Goal: Information Seeking & Learning: Learn about a topic

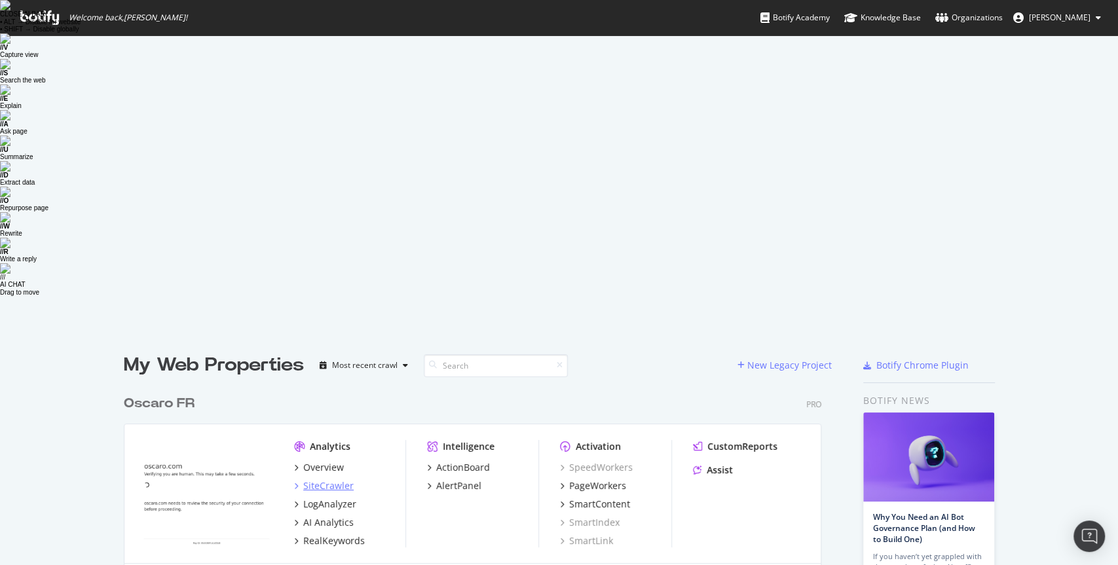
click at [339, 480] on div "SiteCrawler" at bounding box center [328, 486] width 50 height 13
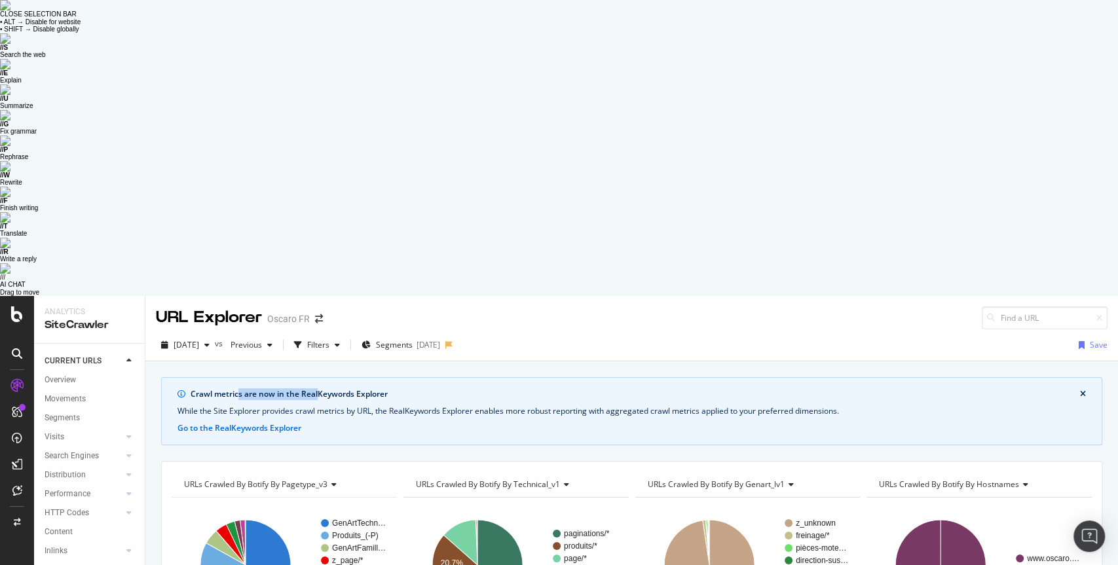
drag, startPoint x: 238, startPoint y: 96, endPoint x: 316, endPoint y: 101, distance: 78.8
click at [316, 388] on div "Crawl metrics are now in the RealKeywords Explorer" at bounding box center [636, 394] width 890 height 12
drag, startPoint x: 330, startPoint y: 96, endPoint x: 343, endPoint y: 104, distance: 15.3
click at [343, 377] on div "Crawl metrics are now in the RealKeywords Explorer While the Site Explorer prov…" at bounding box center [631, 411] width 941 height 68
click at [400, 335] on div "Segments [DATE]" at bounding box center [401, 345] width 79 height 20
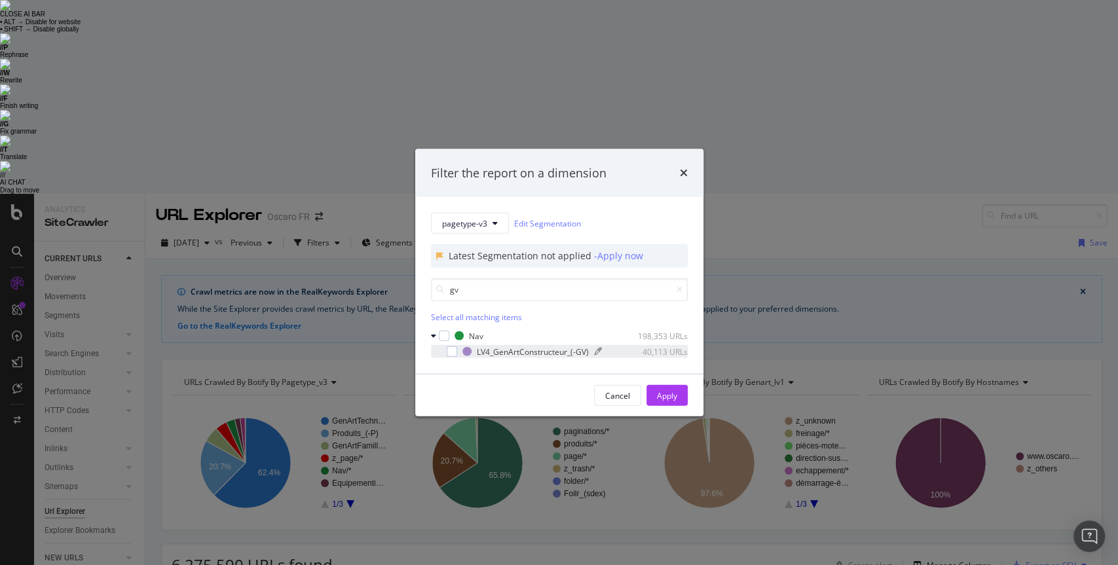
type input "gv"
click at [499, 352] on div "LV4_GenArtConstructeur_(-GV)" at bounding box center [533, 351] width 112 height 11
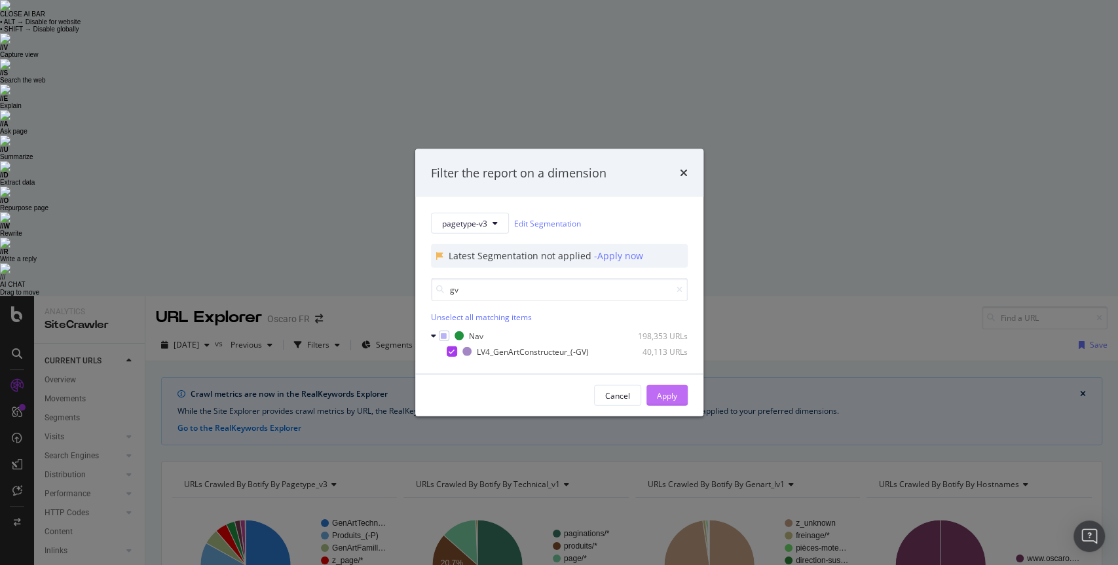
click at [675, 398] on div "Apply" at bounding box center [667, 395] width 20 height 11
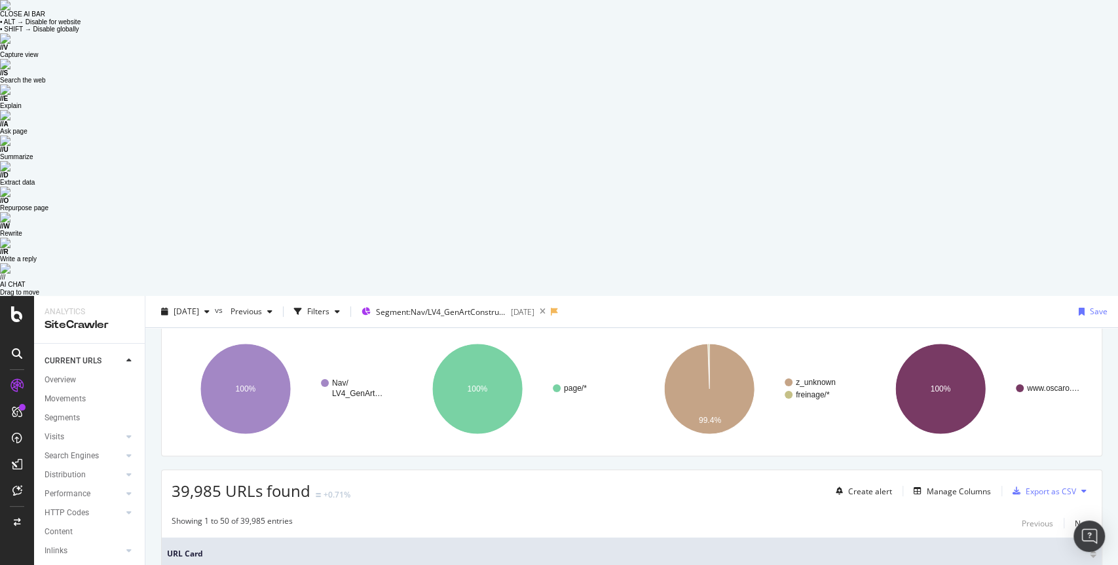
scroll to position [92, 0]
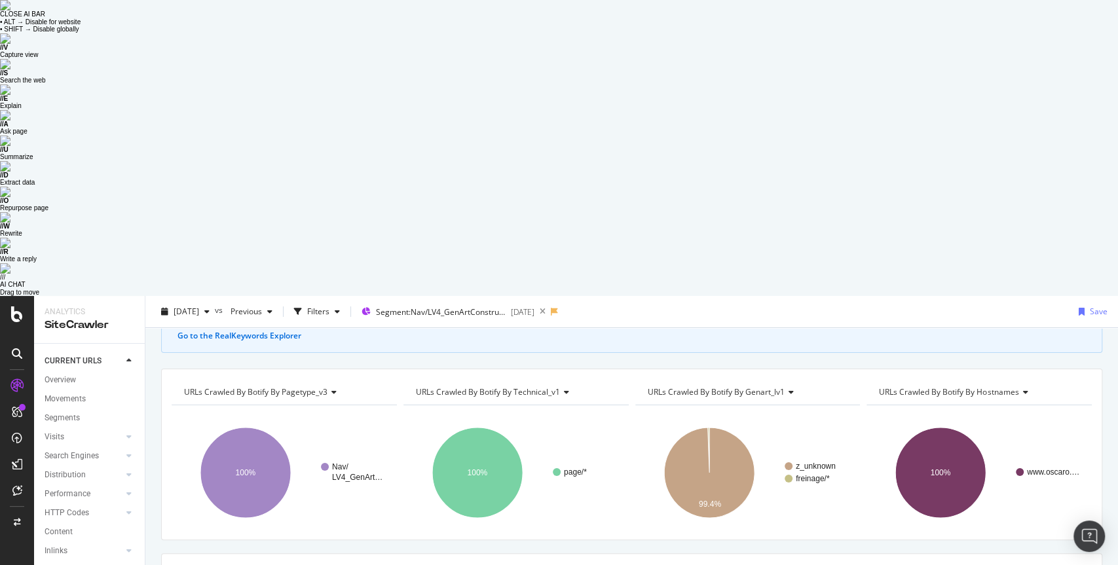
click at [951, 570] on div "Manage Columns" at bounding box center [959, 575] width 64 height 11
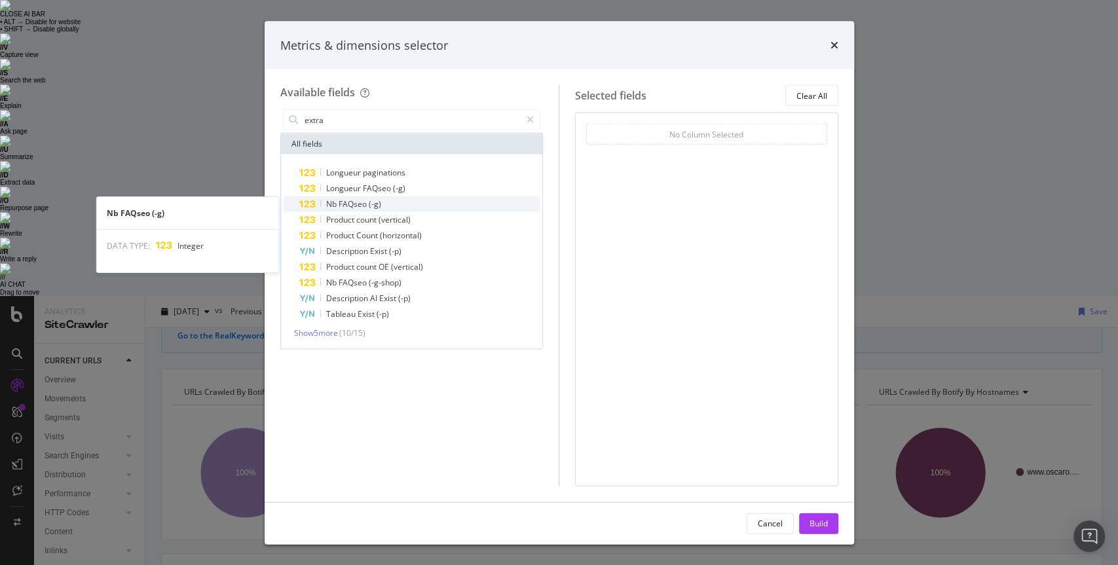
type input "extra"
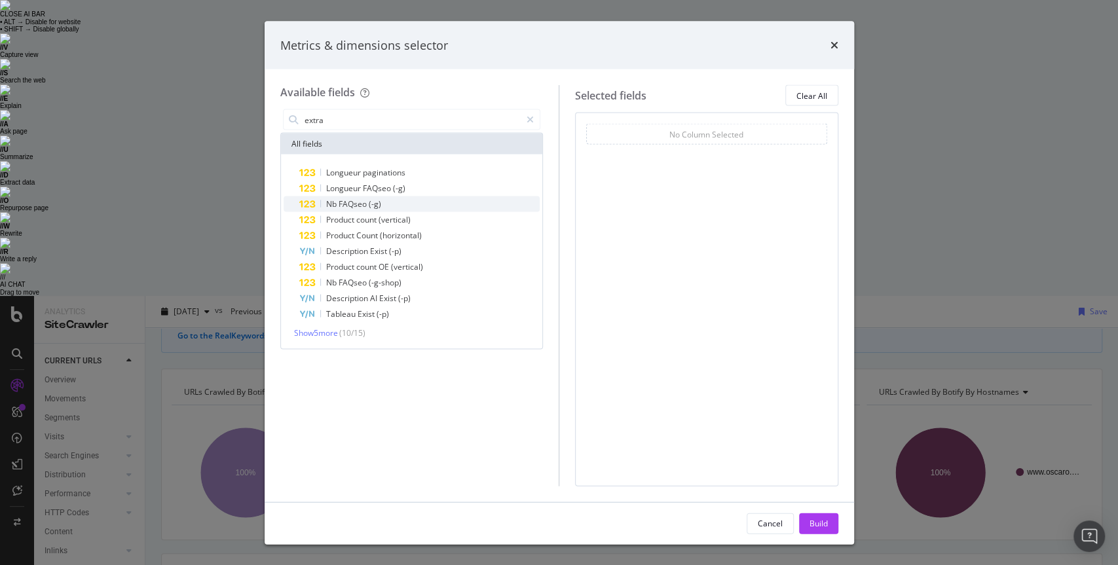
click at [394, 200] on div "Nb FAQseo (-g)" at bounding box center [419, 205] width 241 height 16
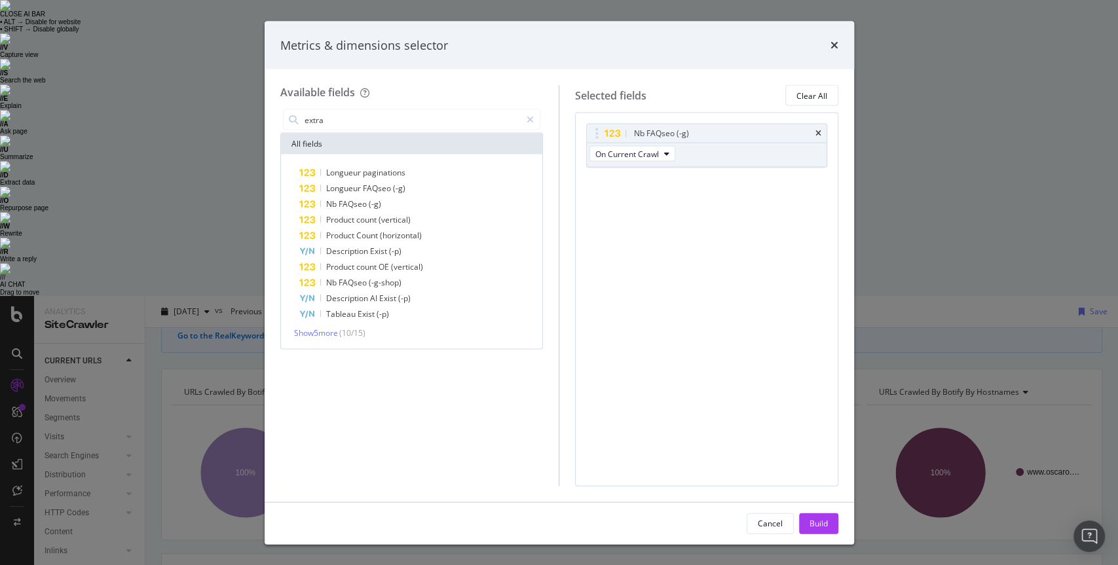
click at [815, 522] on div "Build" at bounding box center [819, 523] width 18 height 11
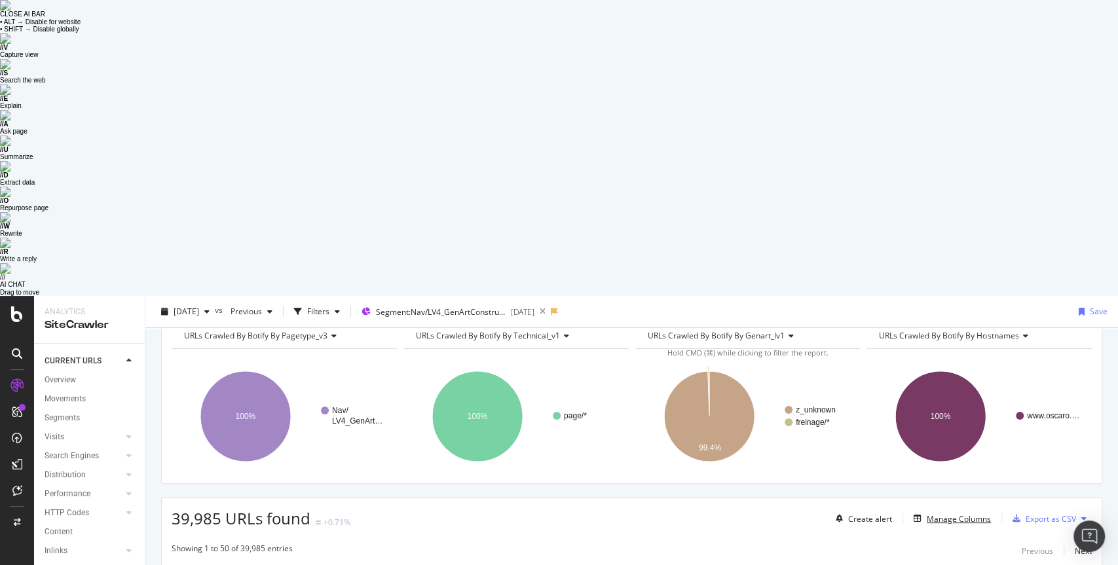
scroll to position [194, 0]
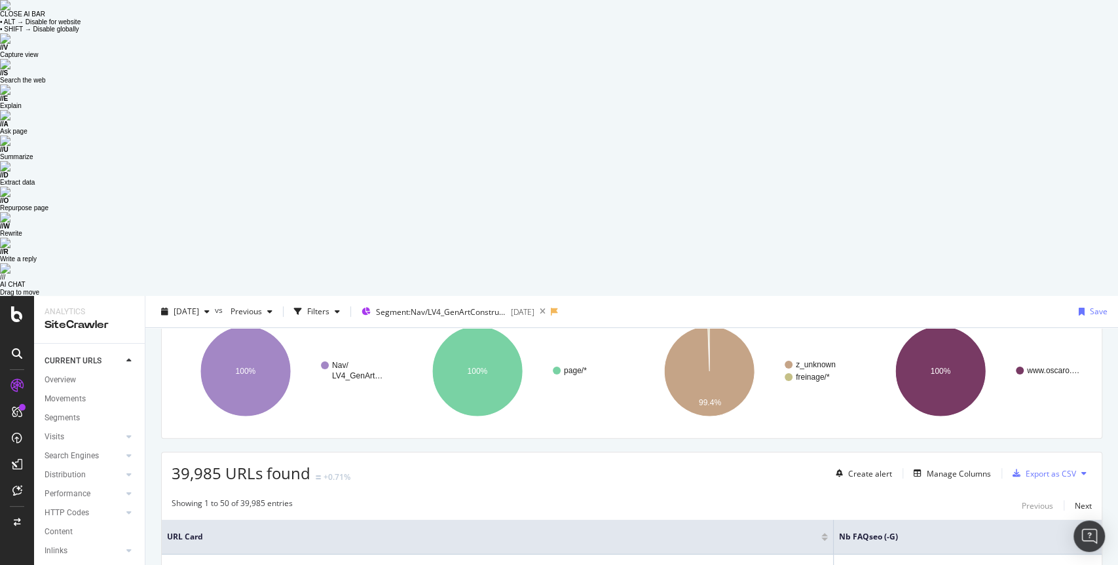
click at [1093, 538] on div at bounding box center [1093, 539] width 7 height 3
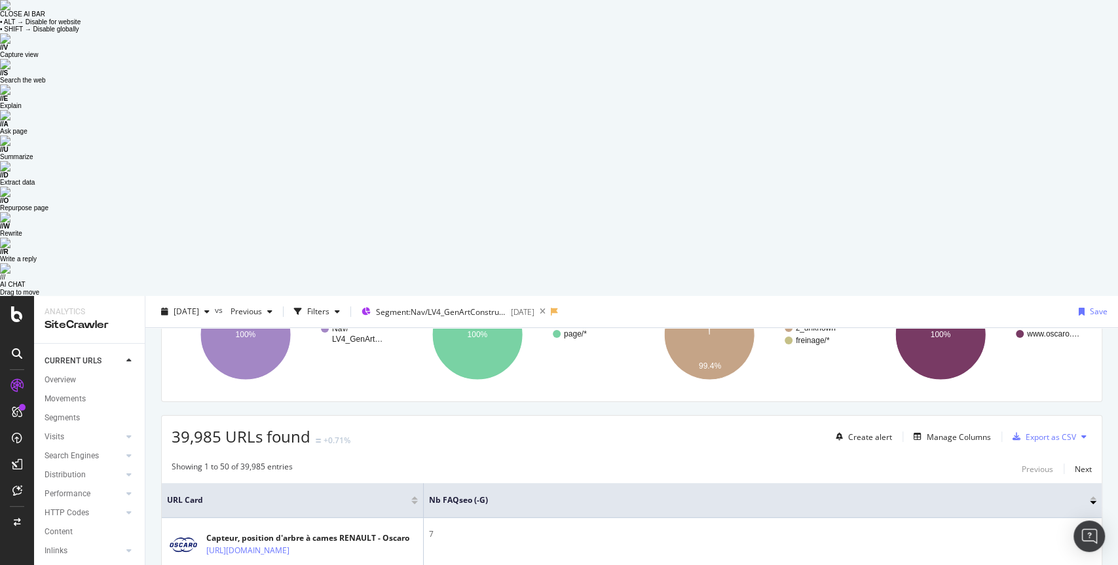
scroll to position [266, 0]
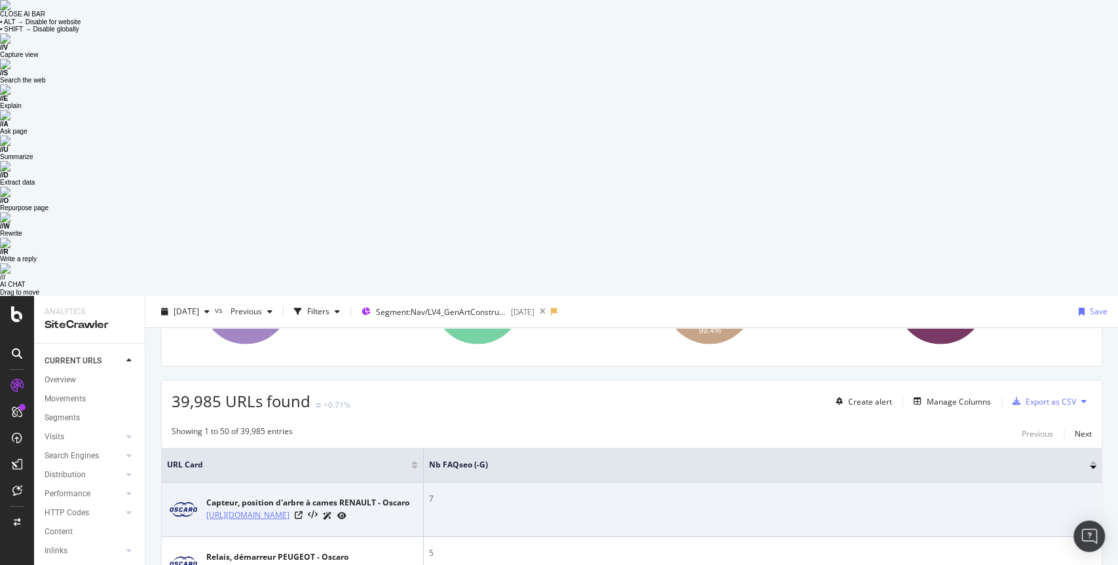
click at [290, 509] on link "[URL][DOMAIN_NAME]" at bounding box center [247, 515] width 83 height 13
click at [303, 512] on icon at bounding box center [299, 516] width 8 height 8
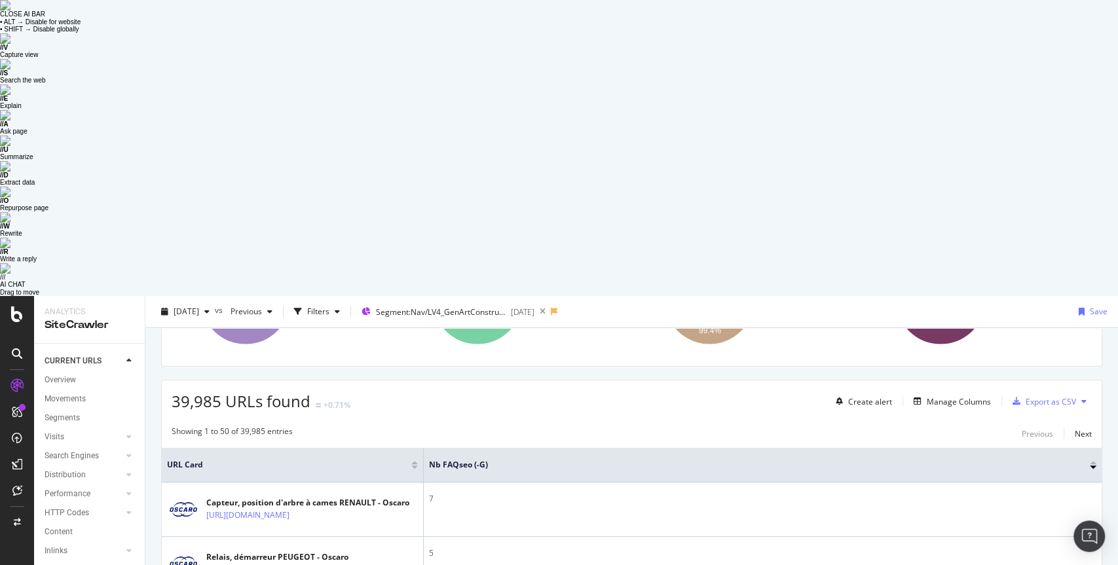
click at [409, 448] on th "URL Card" at bounding box center [293, 465] width 262 height 35
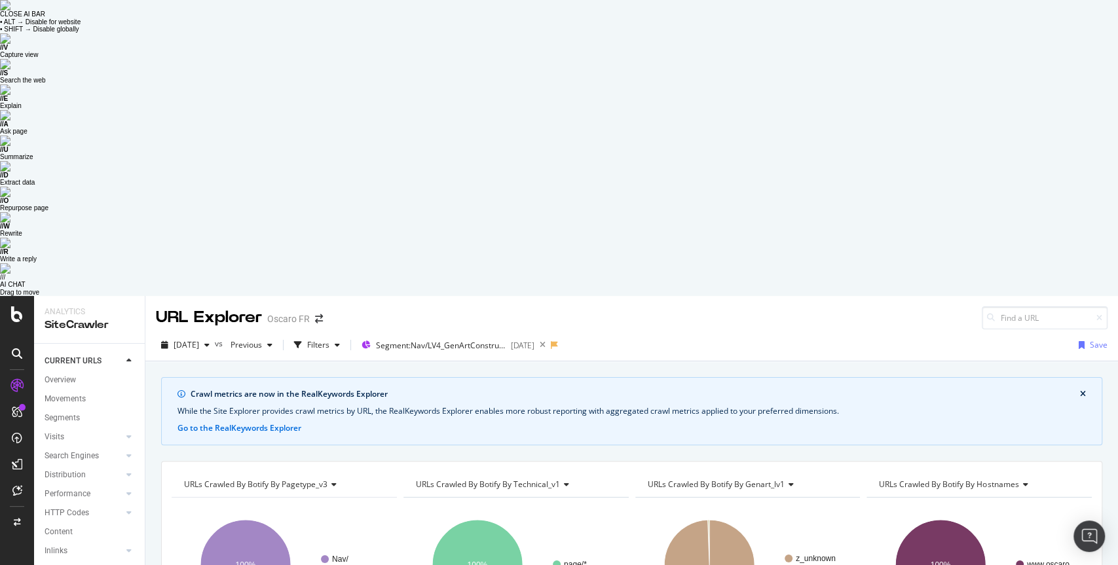
click at [1086, 386] on button "close banner" at bounding box center [1083, 394] width 12 height 17
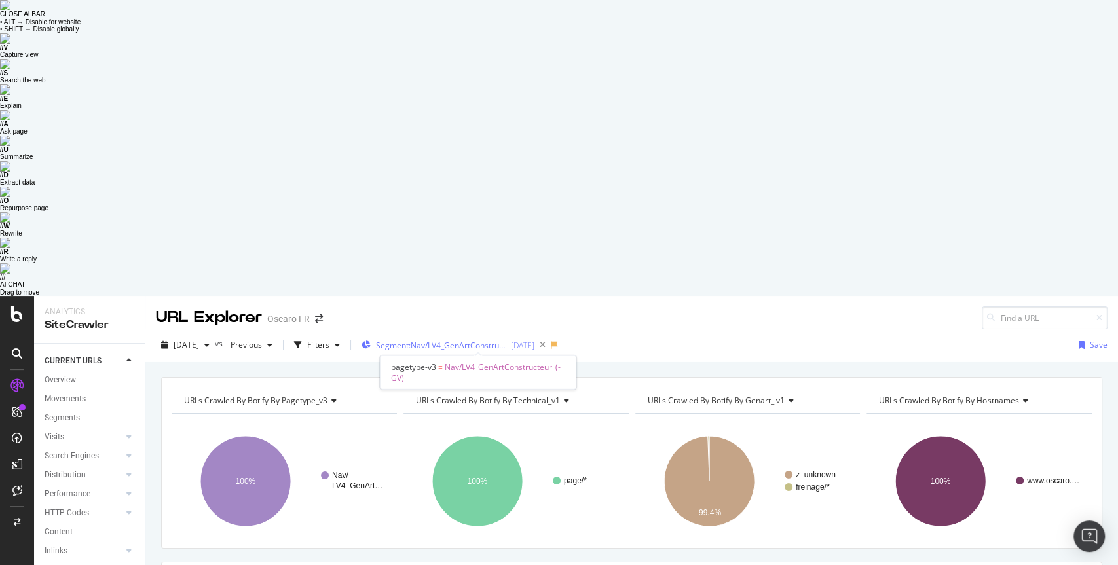
click at [458, 340] on span "Segment: Nav/LV4_GenArtConstructeur_(-GV)" at bounding box center [441, 345] width 131 height 11
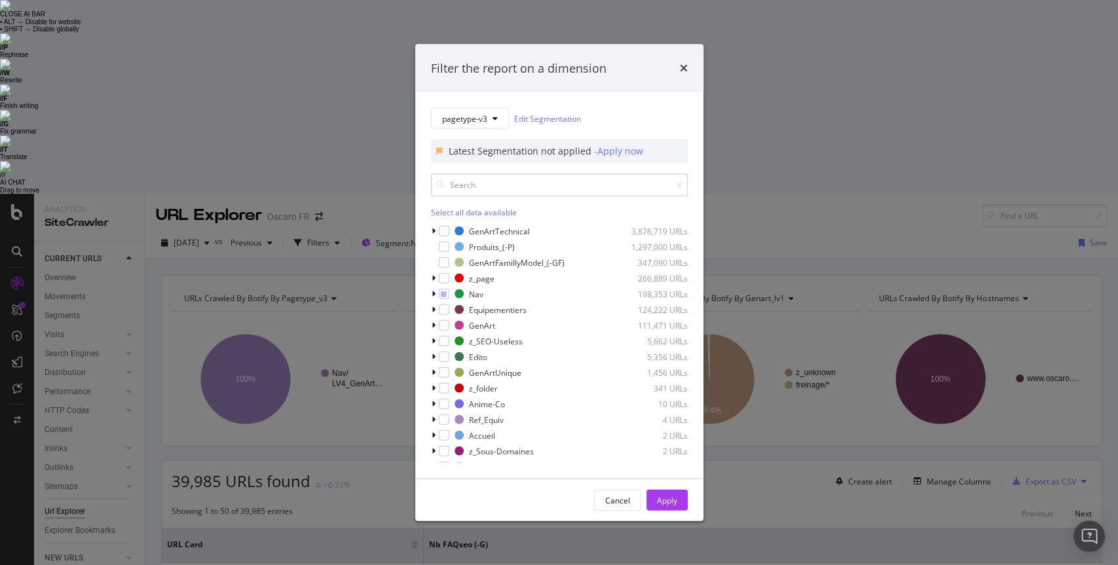
click at [482, 180] on input "modal" at bounding box center [559, 185] width 257 height 23
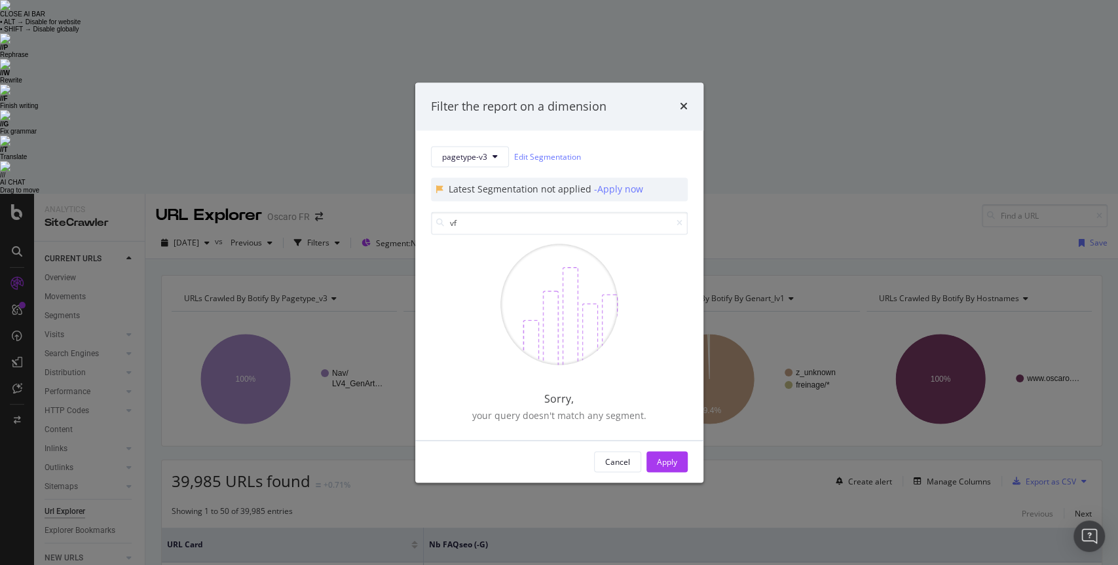
type input "v"
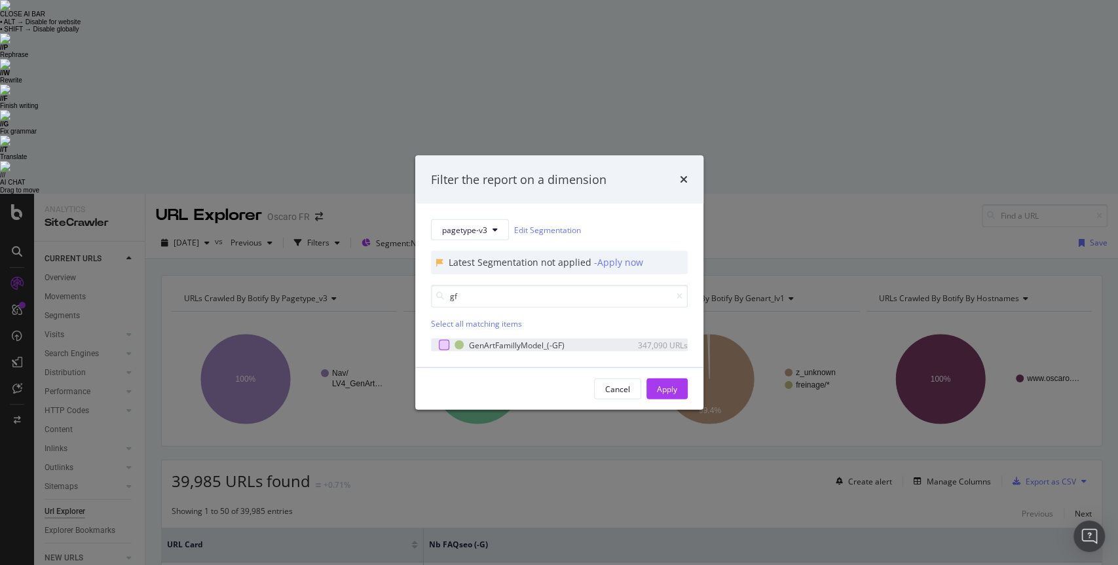
type input "gf"
click at [447, 348] on div "modal" at bounding box center [444, 345] width 10 height 10
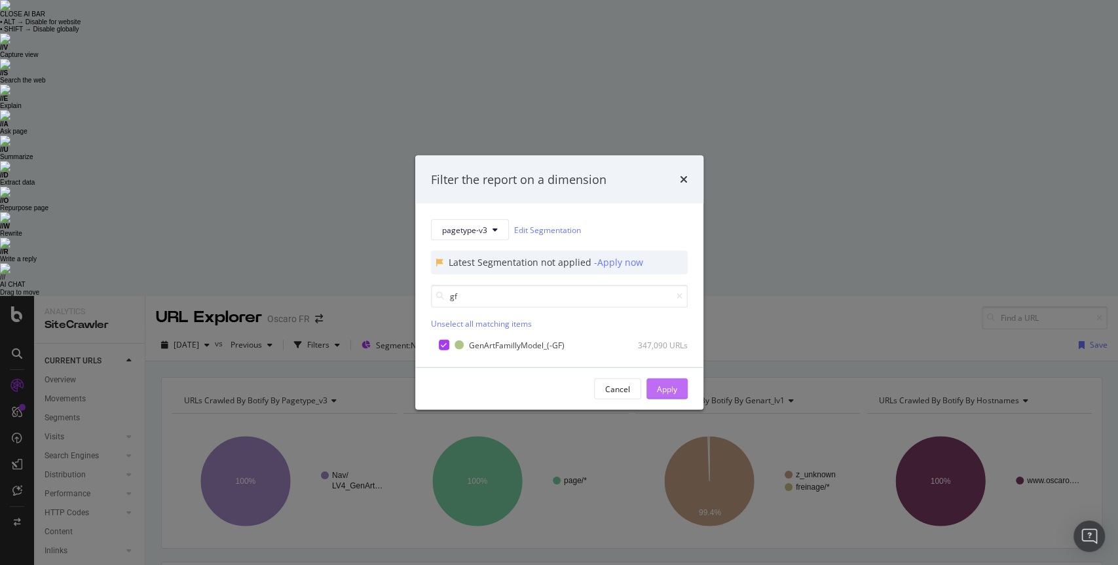
click at [669, 394] on div "Apply" at bounding box center [667, 388] width 20 height 11
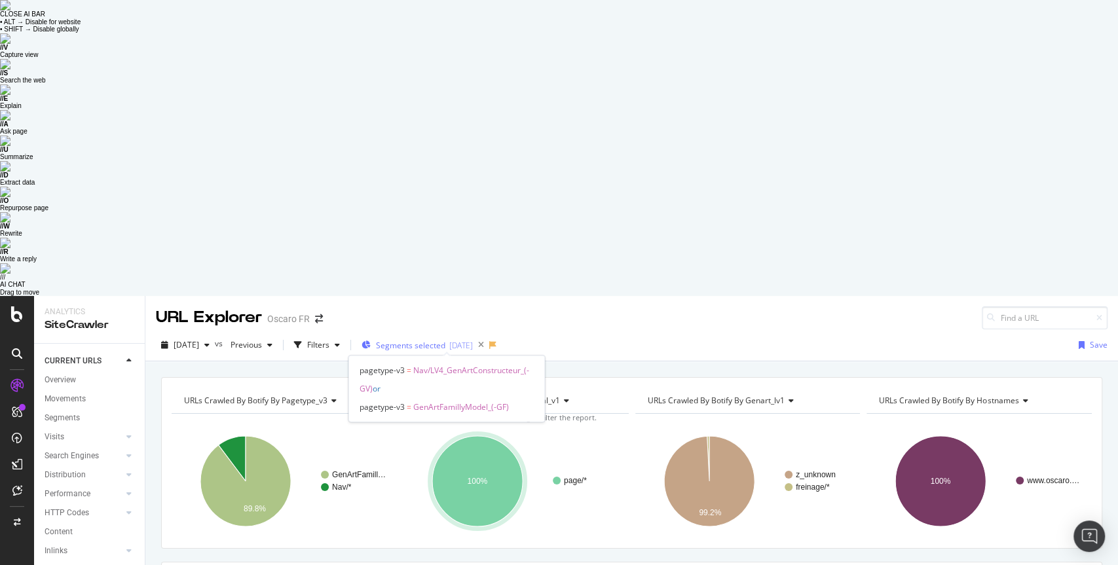
click at [430, 340] on span "Segments selected" at bounding box center [410, 345] width 69 height 11
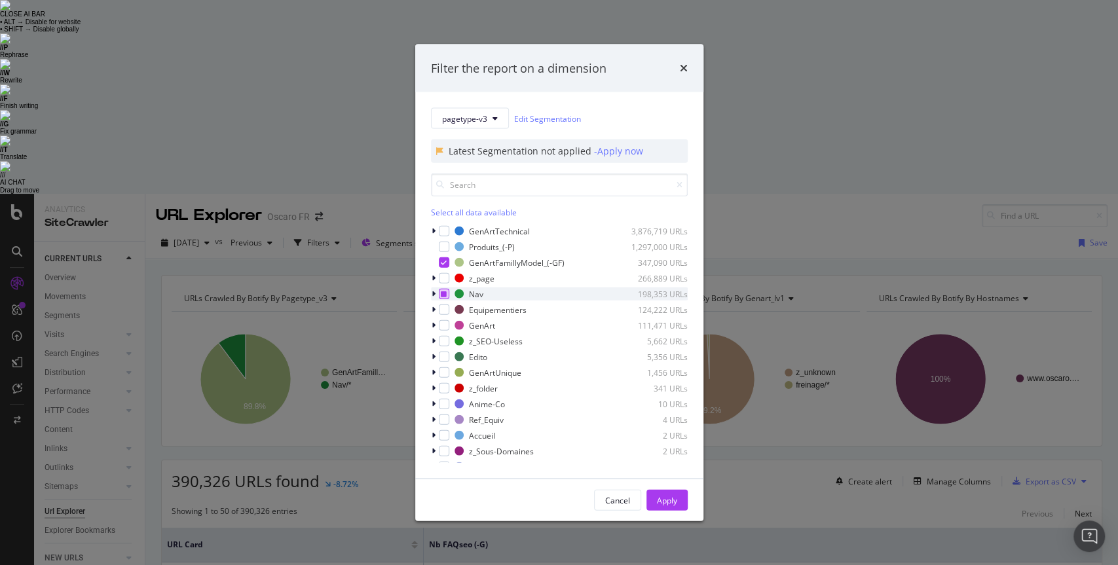
click at [443, 292] on icon "modal" at bounding box center [444, 294] width 6 height 7
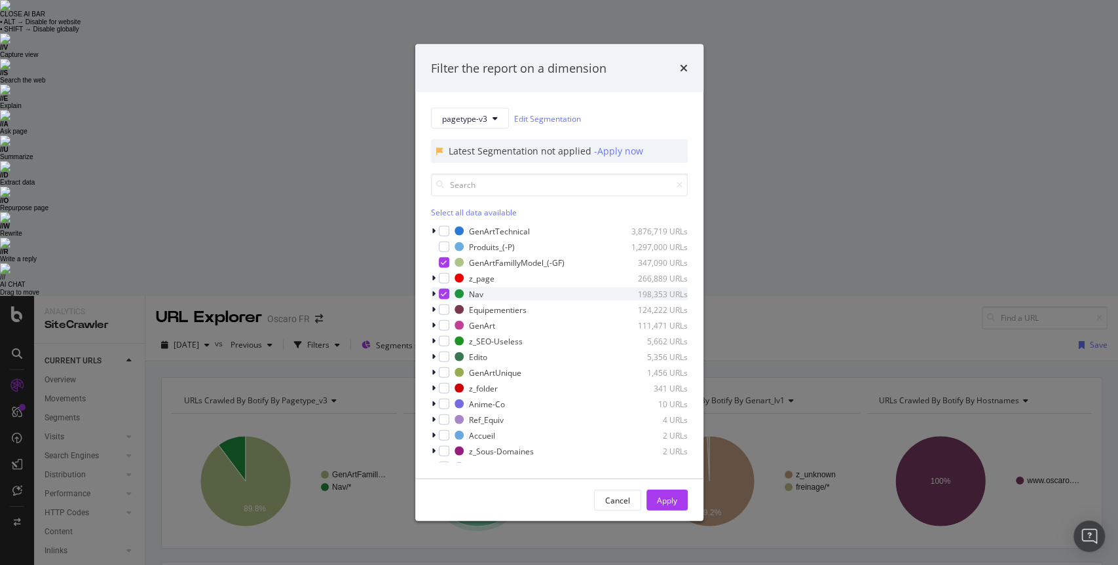
click at [443, 292] on icon "modal" at bounding box center [444, 294] width 6 height 7
click at [433, 293] on icon "modal" at bounding box center [434, 294] width 4 height 8
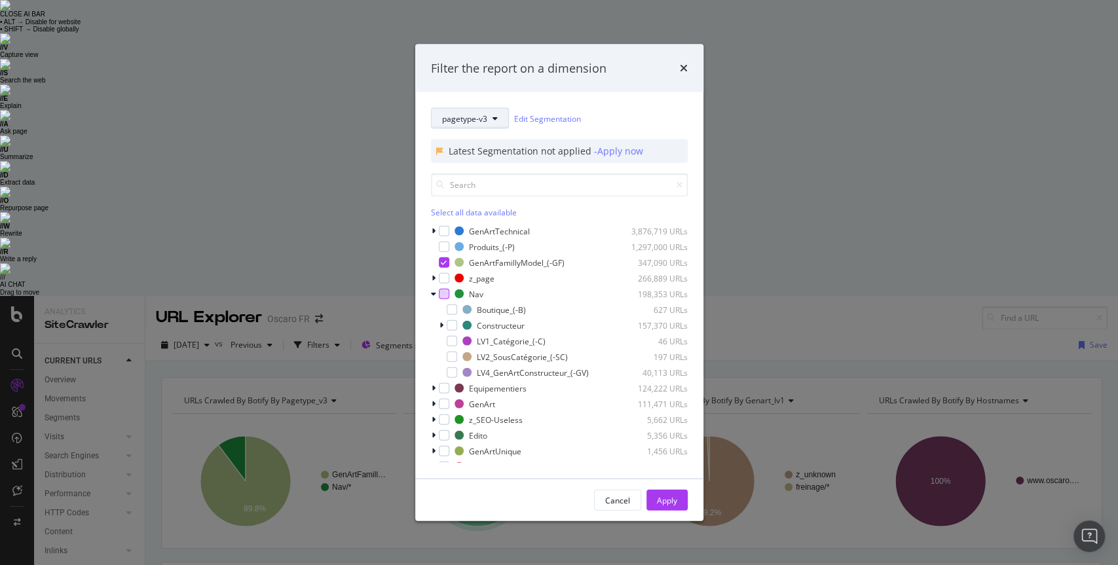
click at [470, 121] on span "pagetype-v3" at bounding box center [464, 118] width 45 height 11
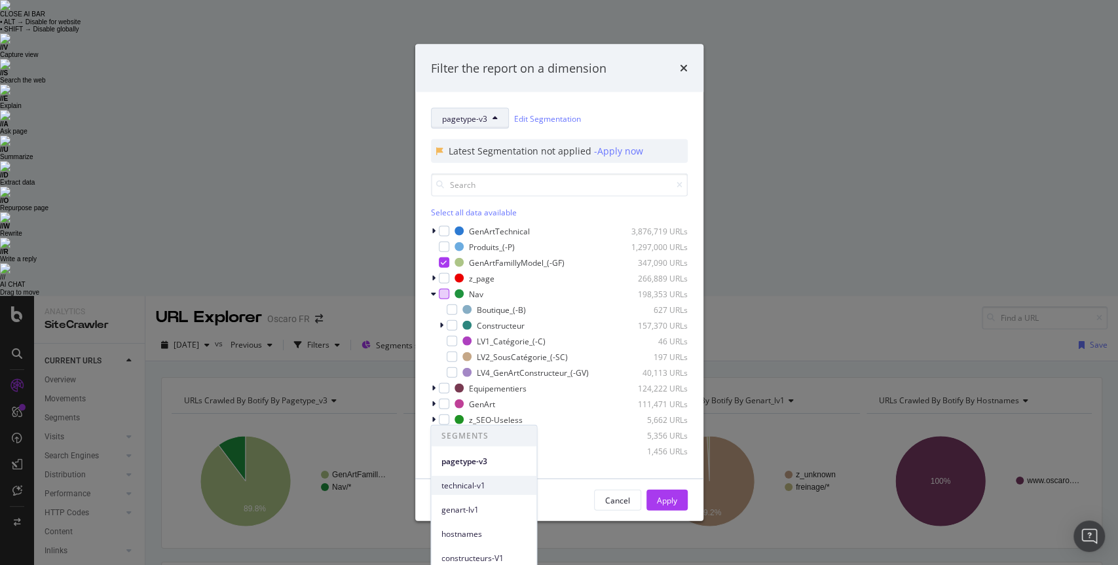
click at [481, 476] on div "technical-v1" at bounding box center [483, 485] width 105 height 19
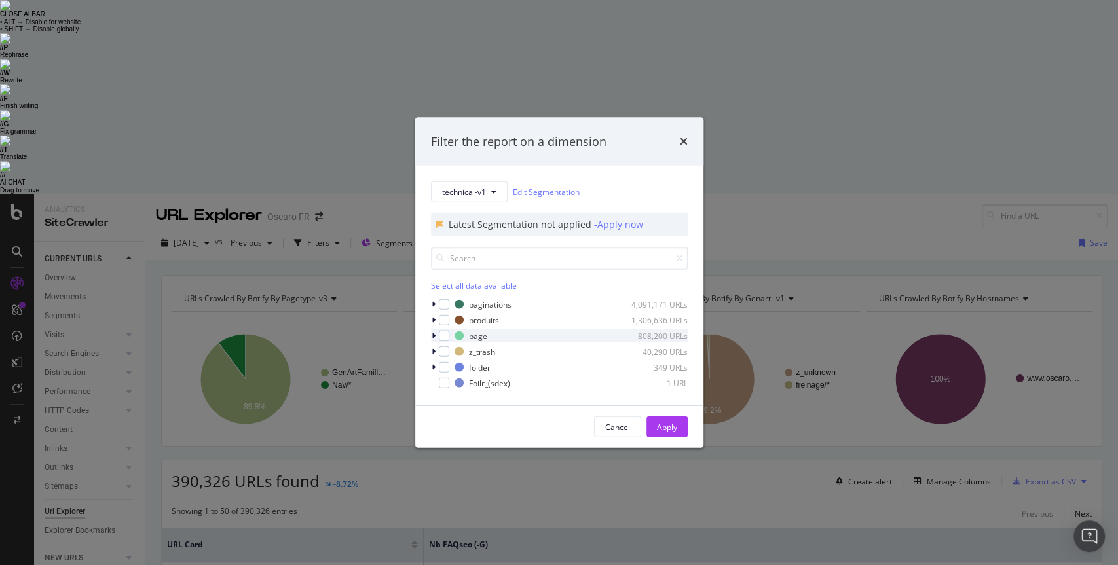
click at [434, 336] on icon "modal" at bounding box center [434, 336] width 4 height 8
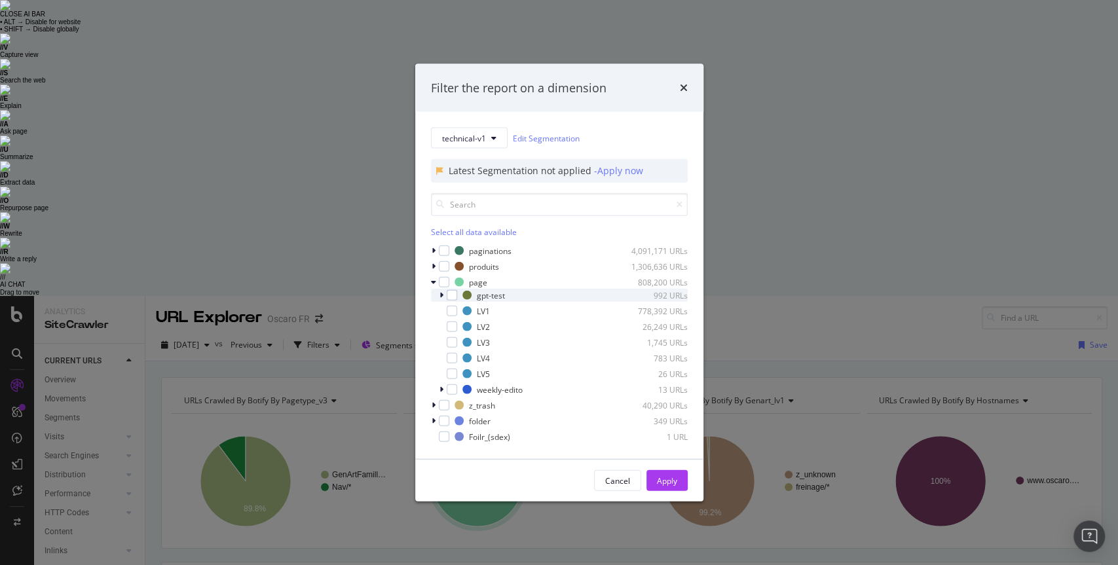
click at [442, 294] on icon "modal" at bounding box center [442, 296] width 4 height 8
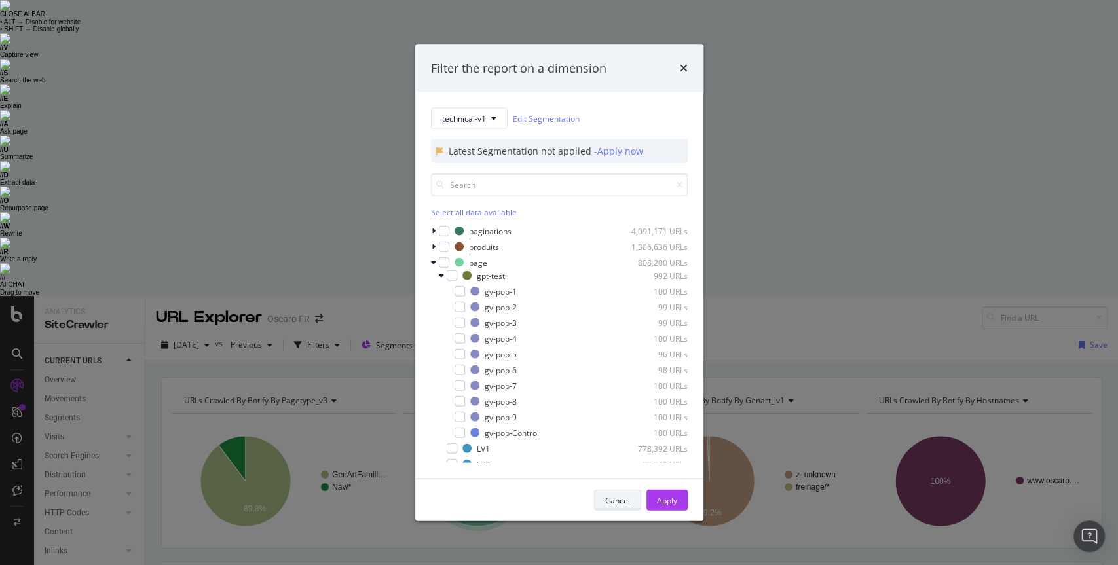
click at [622, 500] on div "Cancel" at bounding box center [617, 500] width 25 height 11
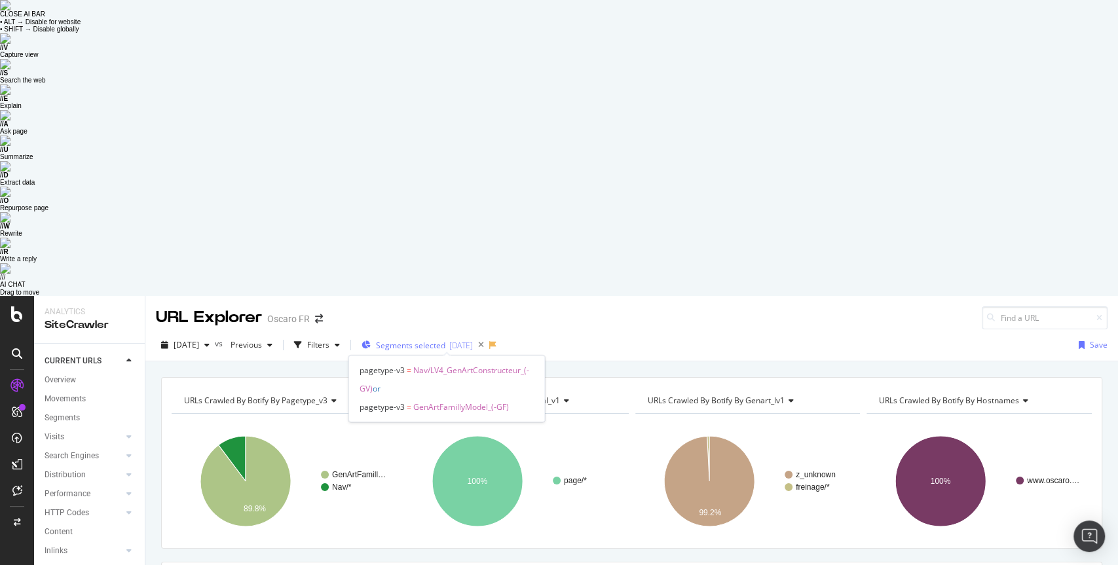
click at [445, 340] on span "Segments selected" at bounding box center [410, 345] width 69 height 11
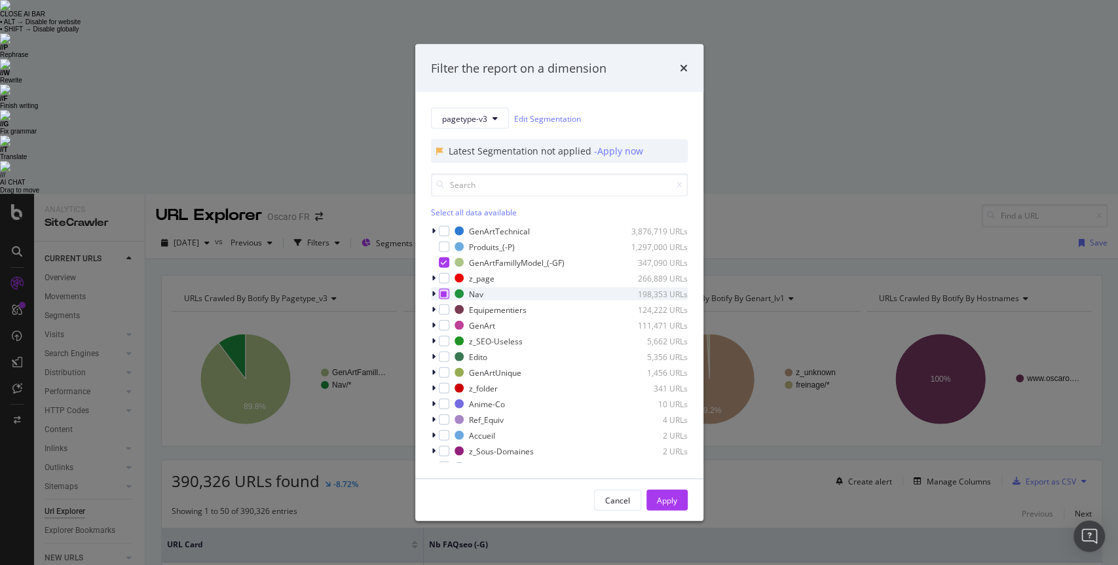
click at [443, 293] on icon "modal" at bounding box center [444, 294] width 6 height 7
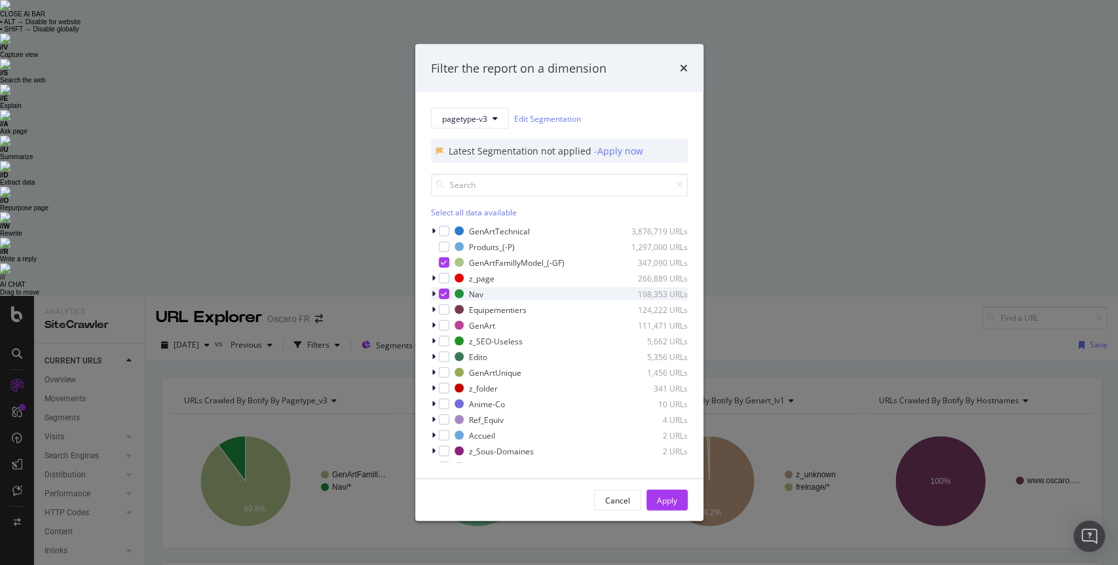
click at [443, 293] on icon "modal" at bounding box center [444, 294] width 6 height 7
click at [665, 495] on div "Apply" at bounding box center [667, 500] width 20 height 11
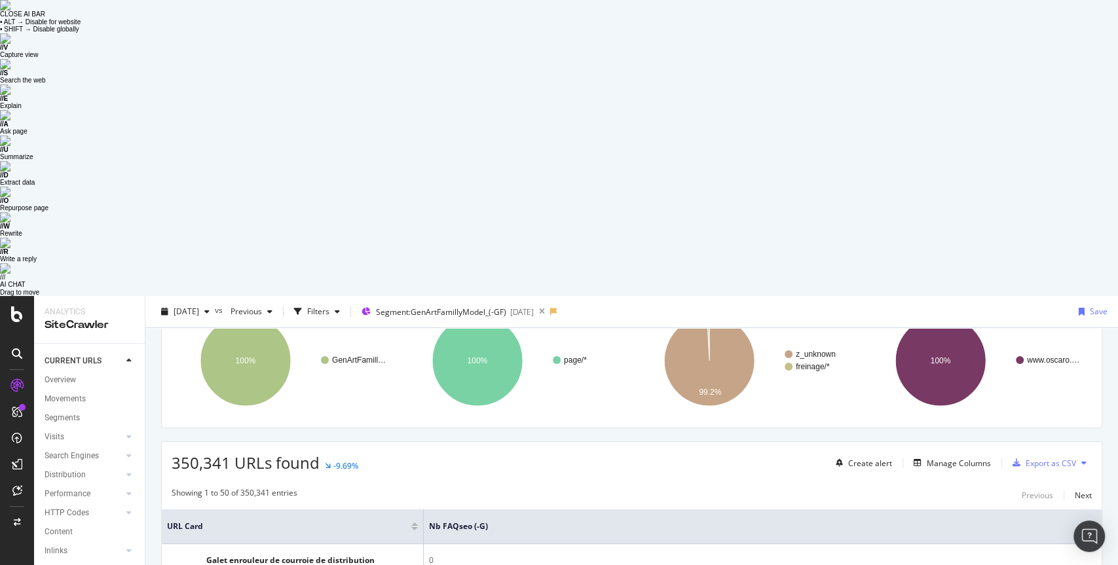
scroll to position [55, 0]
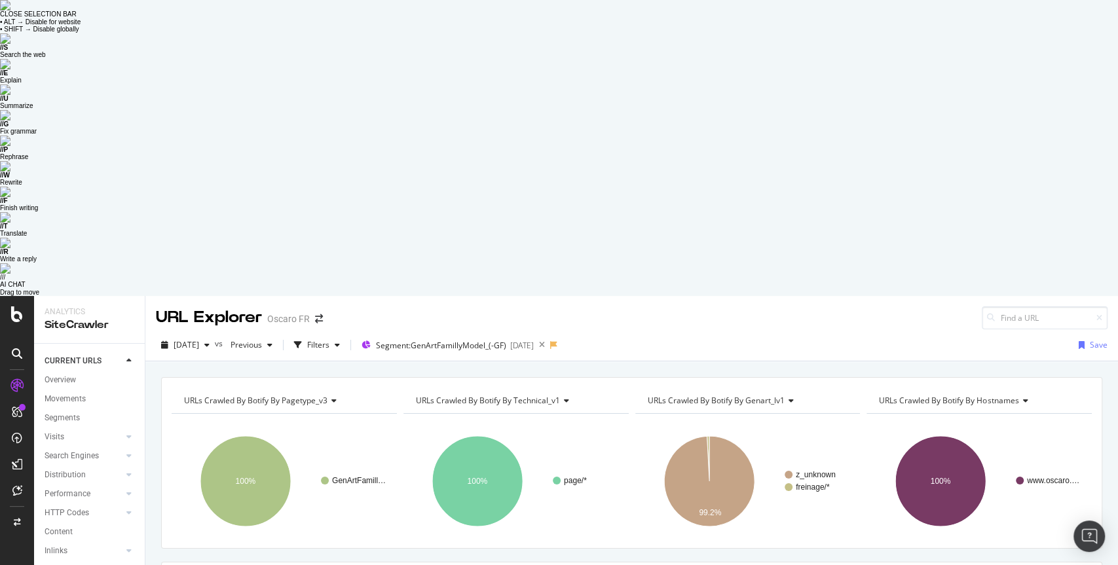
drag, startPoint x: 172, startPoint y: 290, endPoint x: 324, endPoint y: 290, distance: 151.3
